Goal: Information Seeking & Learning: Learn about a topic

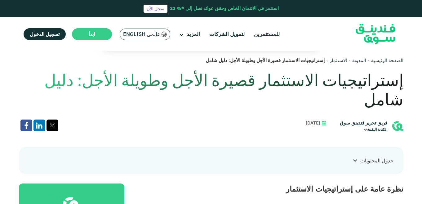
scroll to position [129, 0]
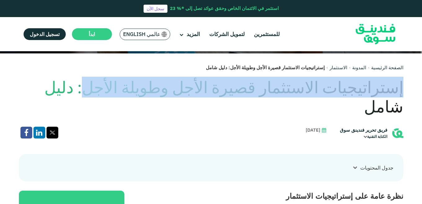
drag, startPoint x: 407, startPoint y: 85, endPoint x: 148, endPoint y: 89, distance: 258.8
copy h1 "إستراتيجيات الاستثمار قصيرة الأجل وطويلة الأجل"
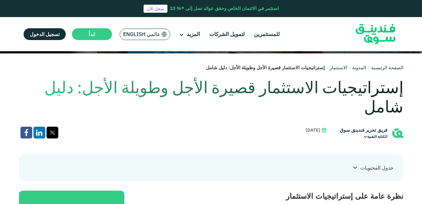
click at [237, 127] on div "فريق تحرير فندينق سوق الكتابة التقنية [DATE]" at bounding box center [211, 133] width 385 height 13
drag, startPoint x: 298, startPoint y: 109, endPoint x: 330, endPoint y: 113, distance: 32.8
click at [330, 127] on div "فريق تحرير فندينق سوق الكتابة التقنية [DATE]" at bounding box center [211, 133] width 385 height 13
copy span "[DATE]"
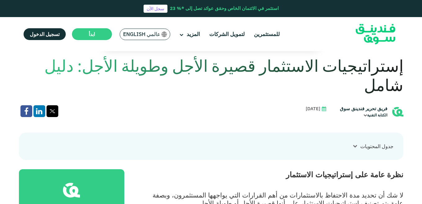
scroll to position [136, 0]
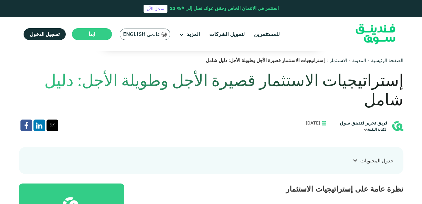
click at [367, 128] on icon at bounding box center [366, 130] width 4 height 4
